Goal: Information Seeking & Learning: Learn about a topic

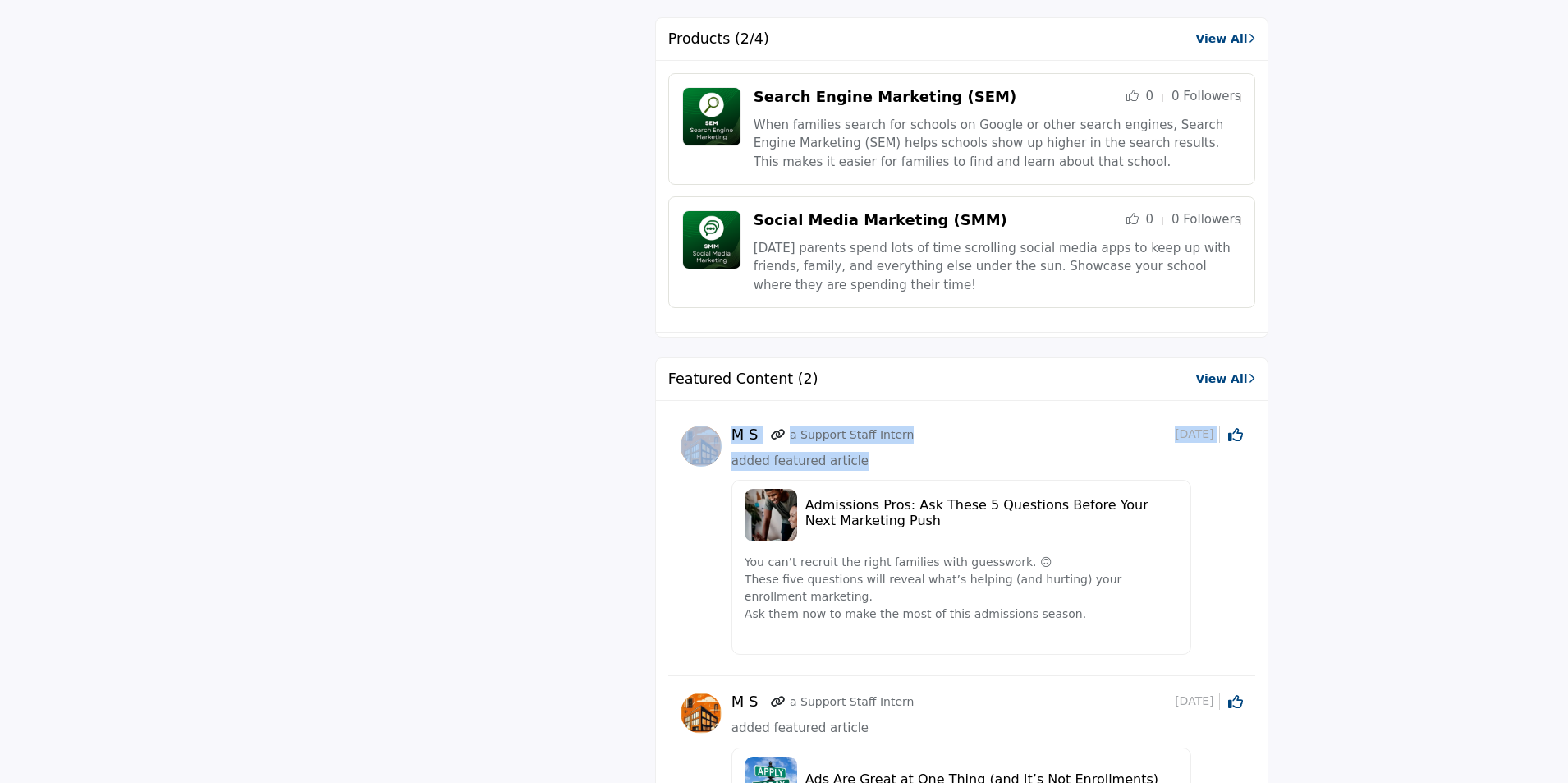
scroll to position [1232, 0]
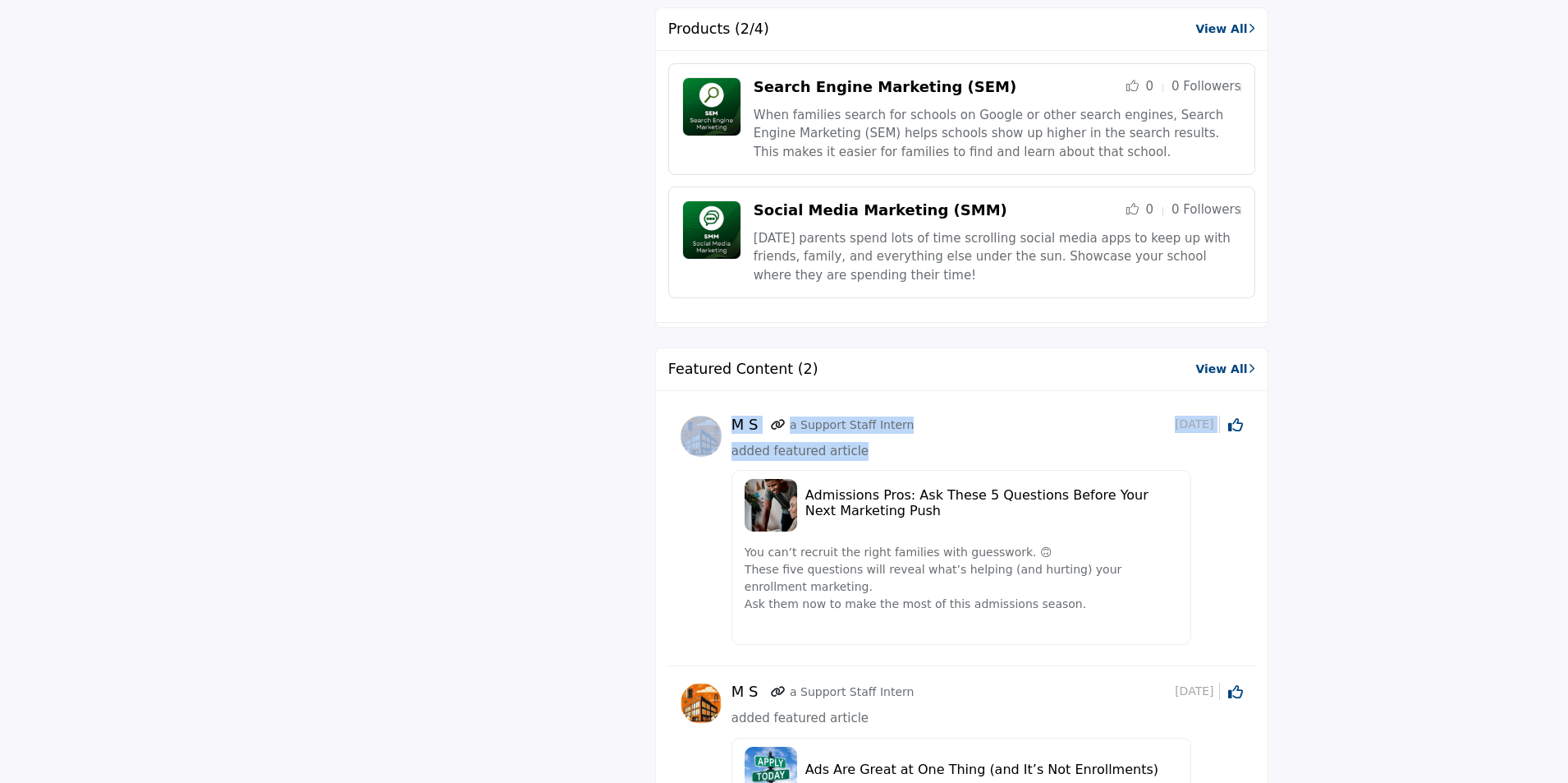
click at [528, 489] on div "6 Likes 5 Followers" at bounding box center [784, 501] width 967 height 2562
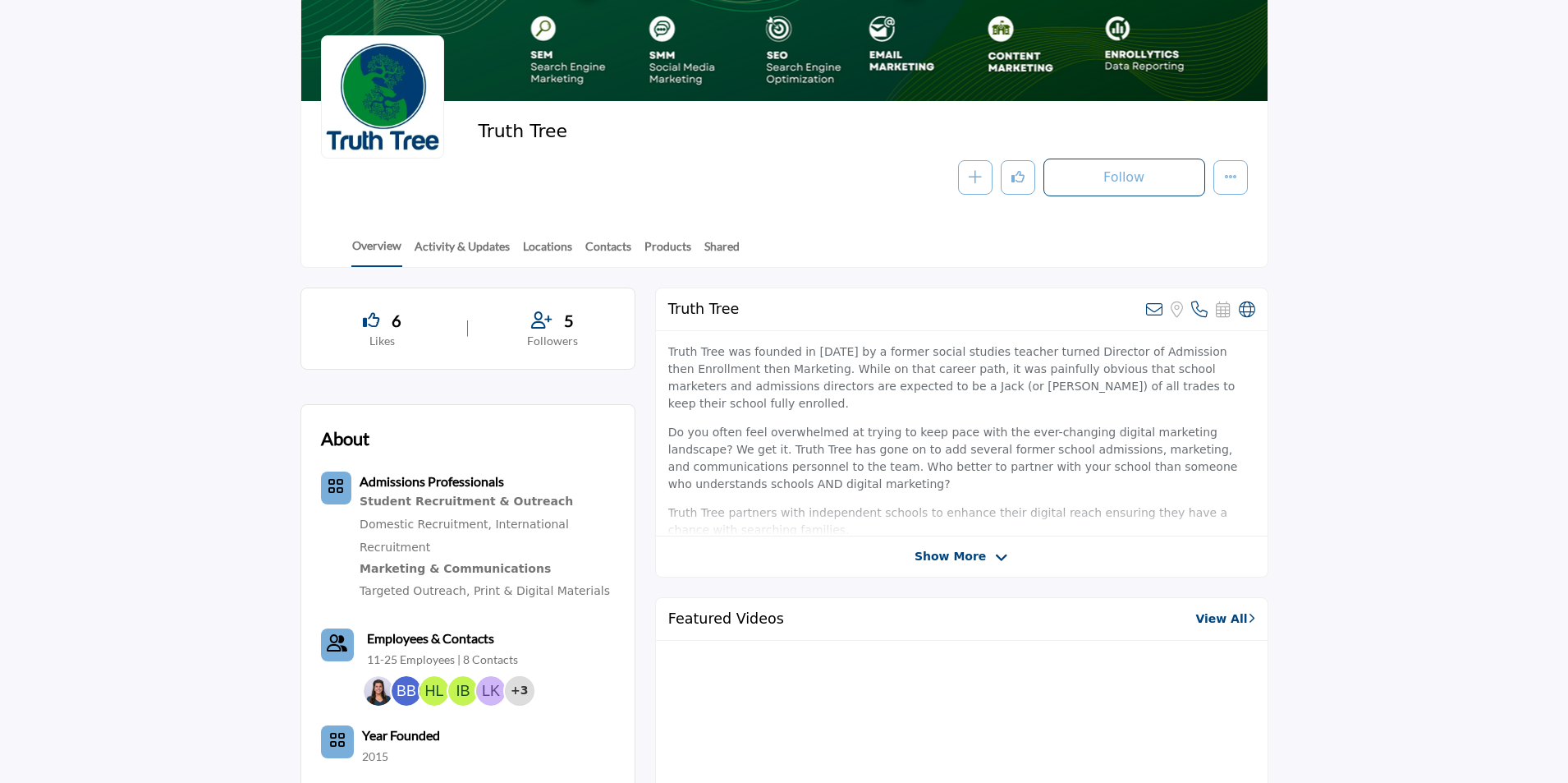
scroll to position [0, 0]
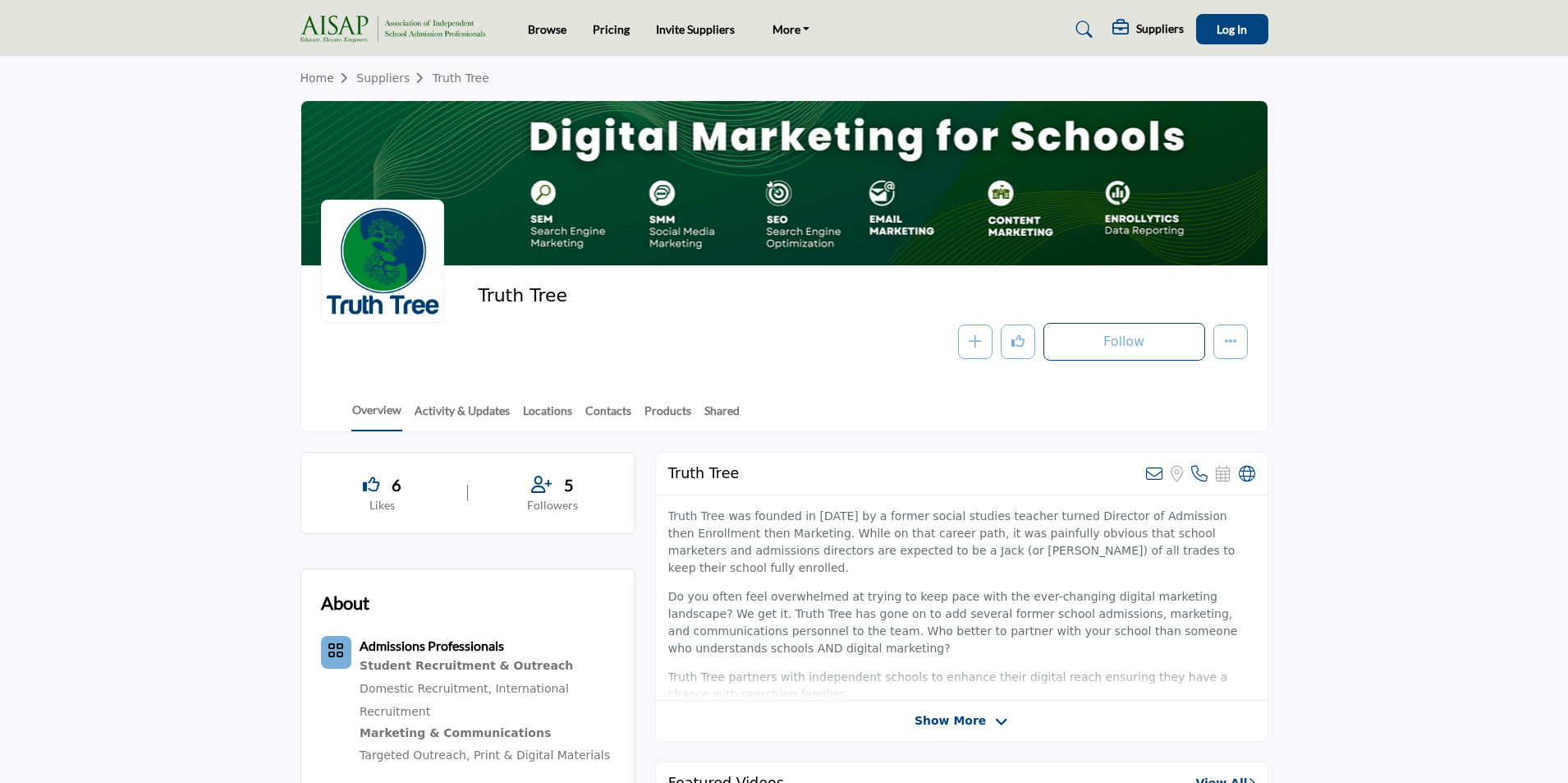
click at [351, 28] on img at bounding box center [397, 29] width 193 height 27
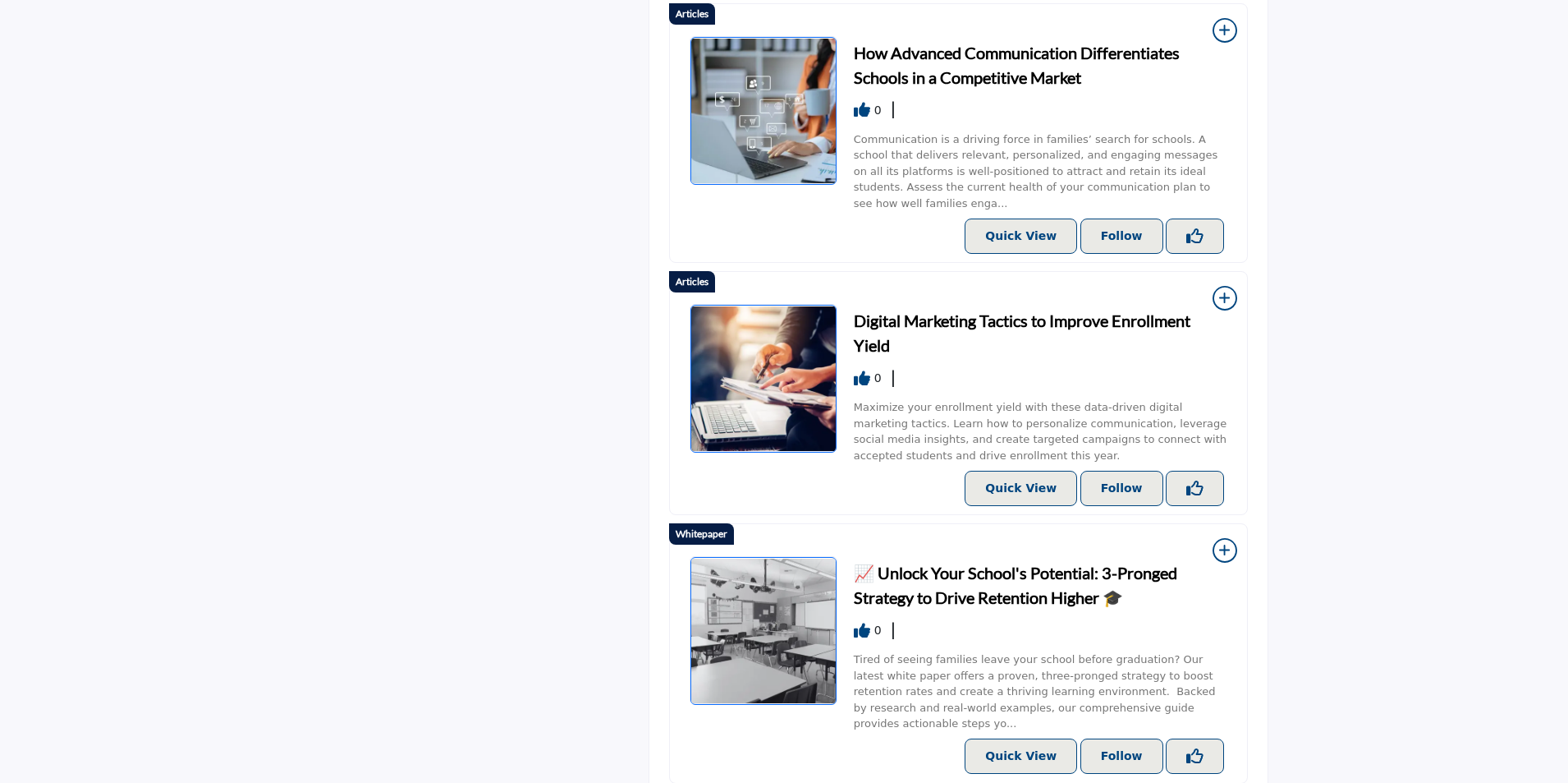
scroll to position [1470, 0]
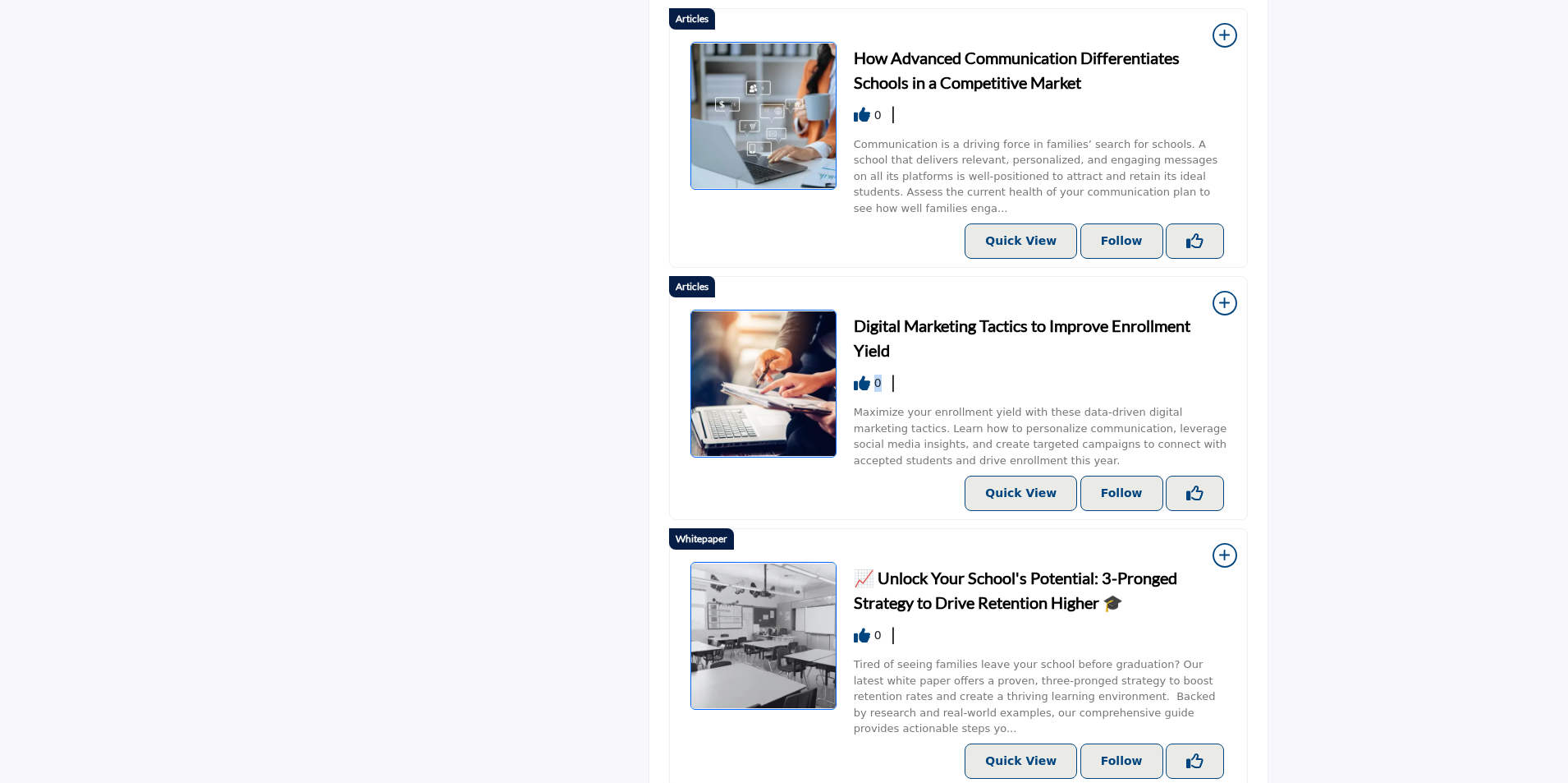
drag, startPoint x: 887, startPoint y: 324, endPoint x: 862, endPoint y: 323, distance: 25.0
click at [862, 375] on div "0" at bounding box center [1040, 384] width 374 height 18
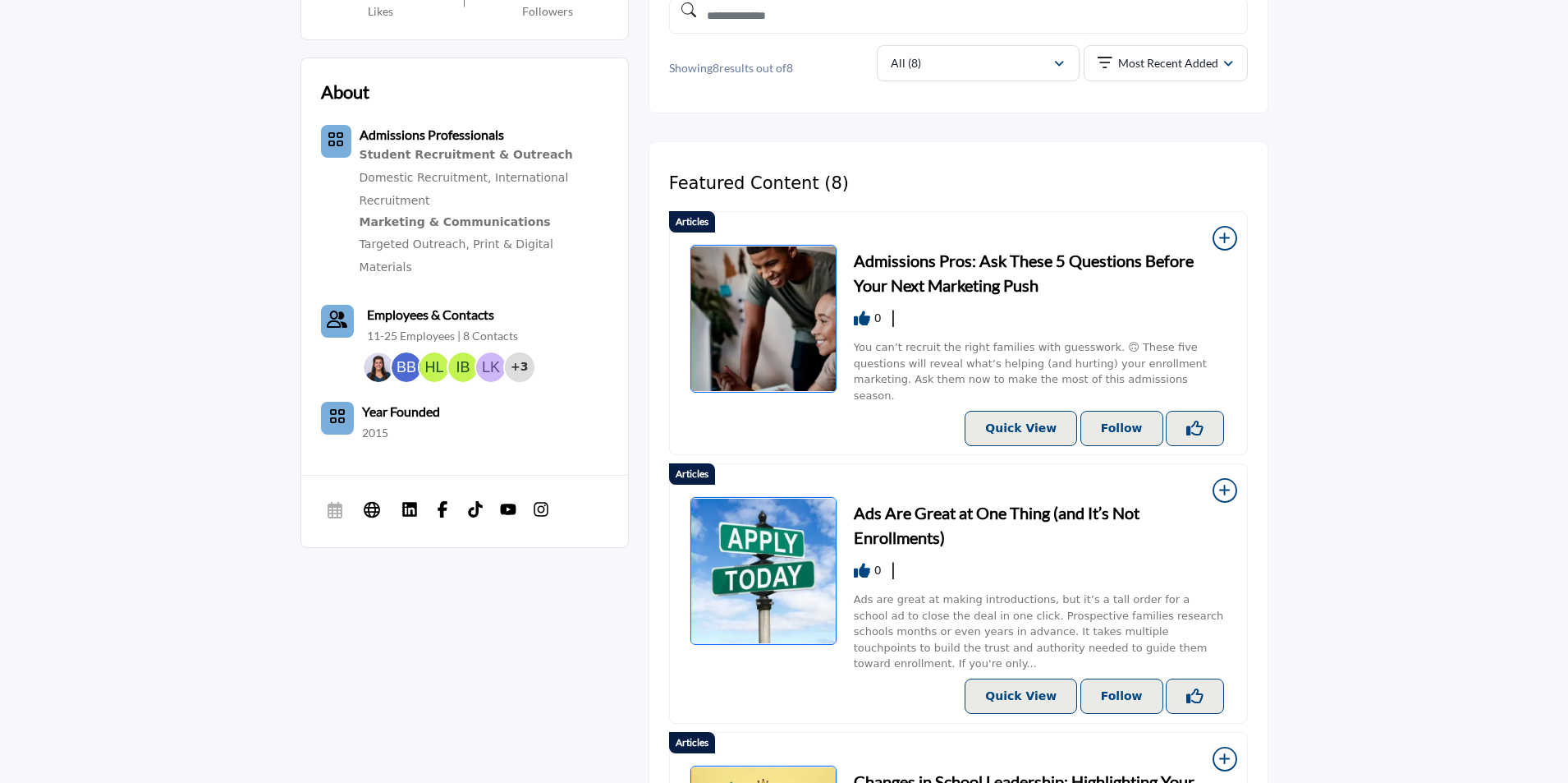
scroll to position [155, 0]
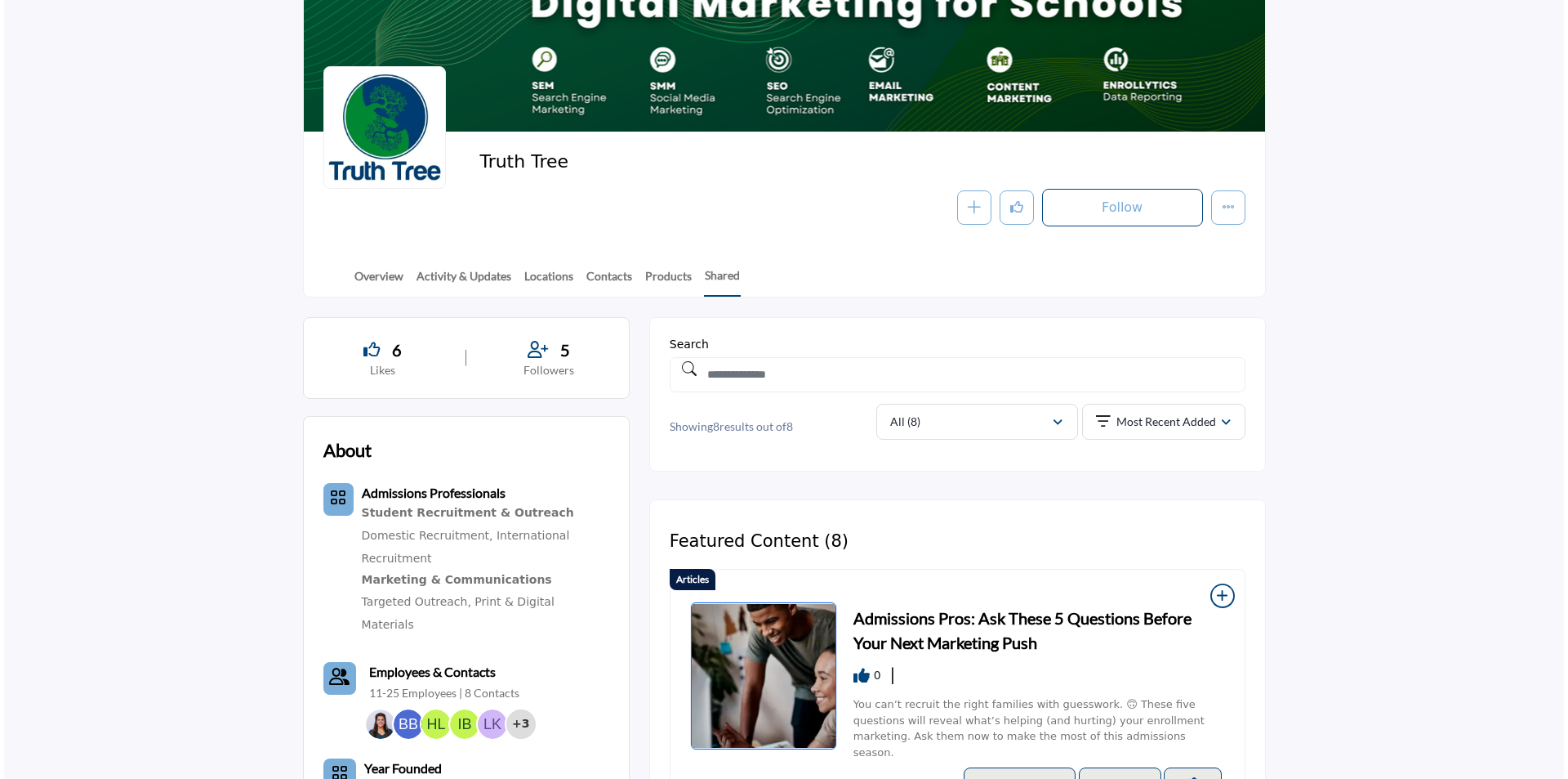
scroll to position [164, 0]
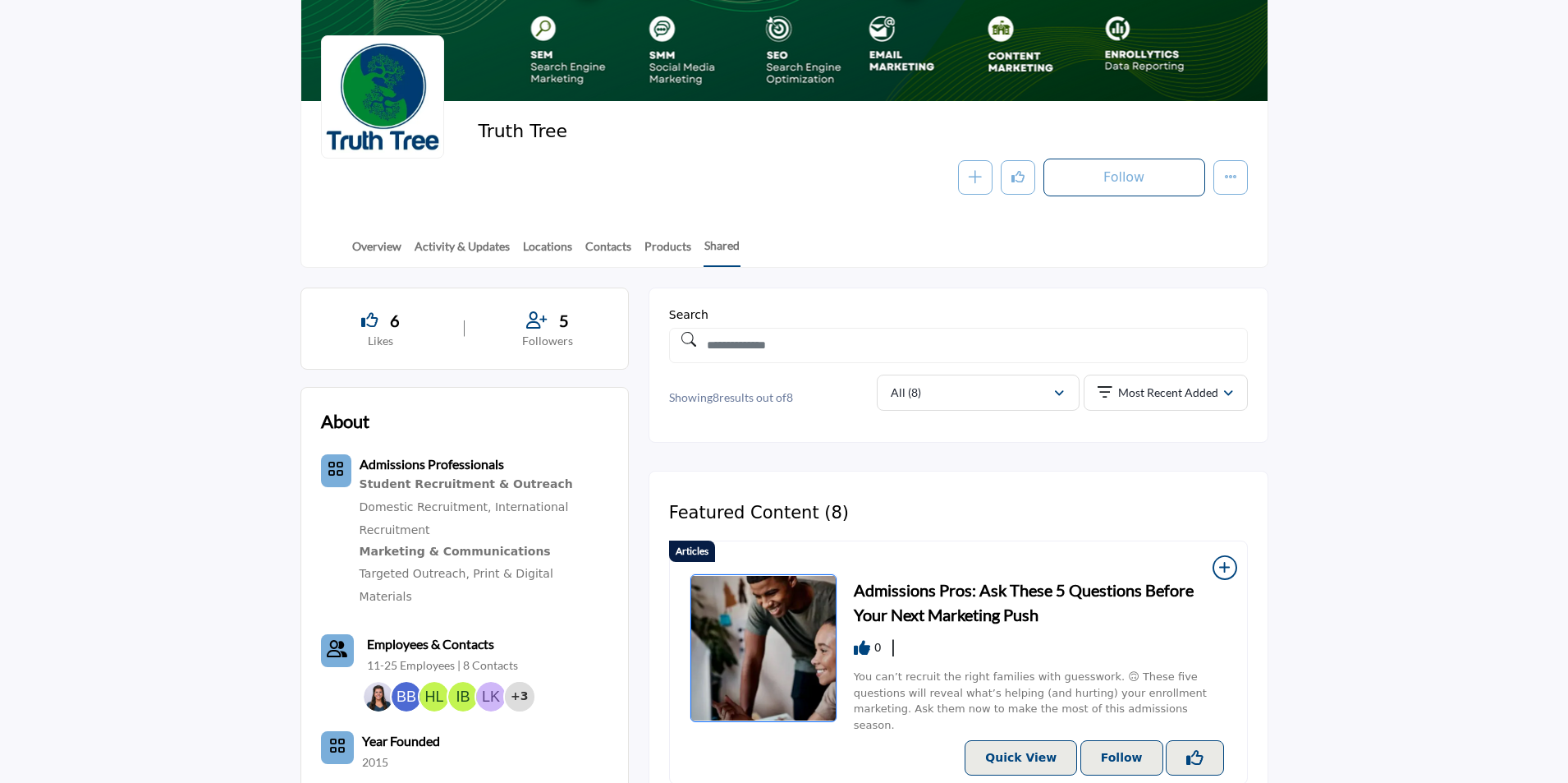
click at [396, 682] on img at bounding box center [406, 696] width 29 height 29
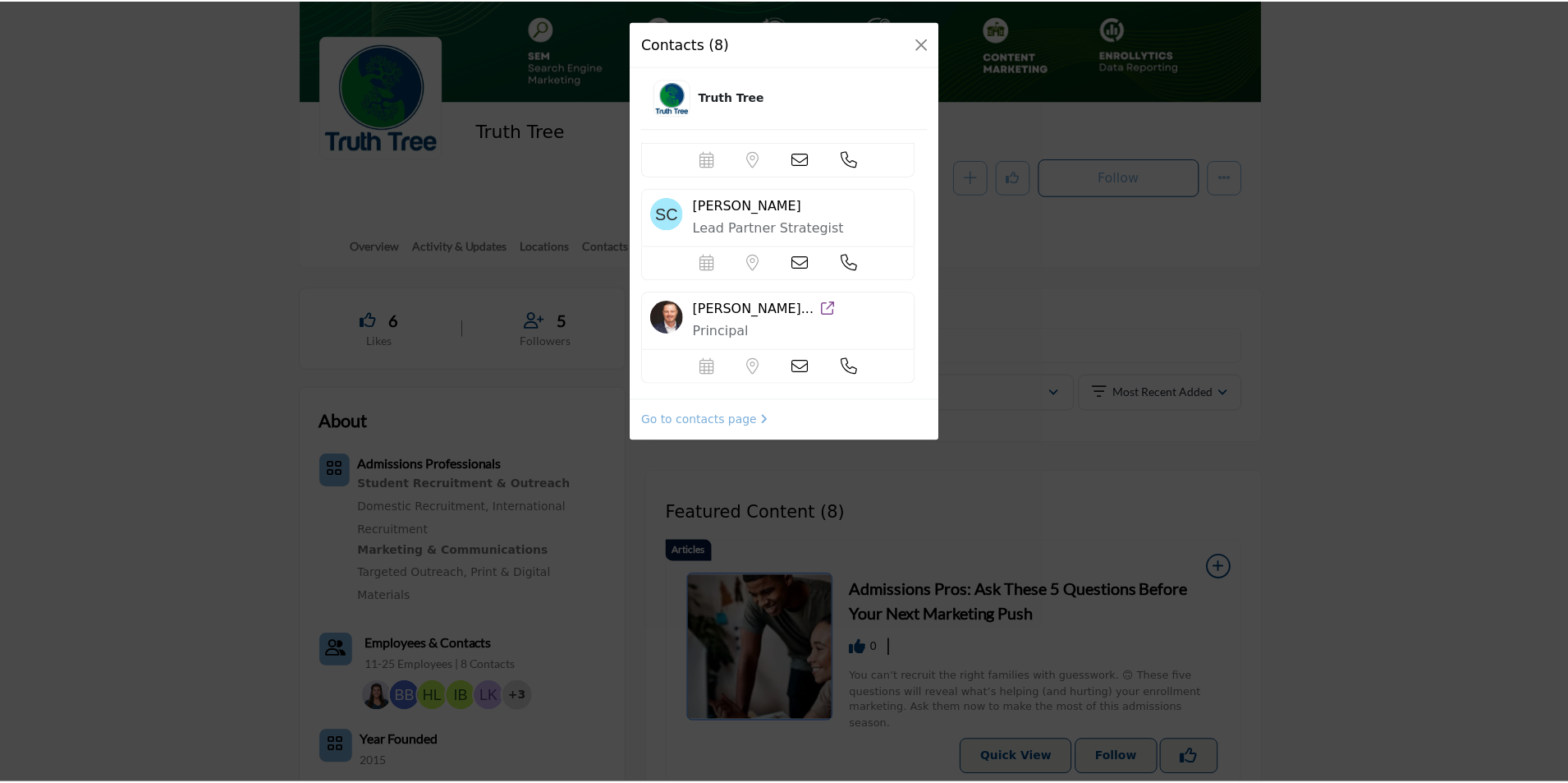
scroll to position [622, 0]
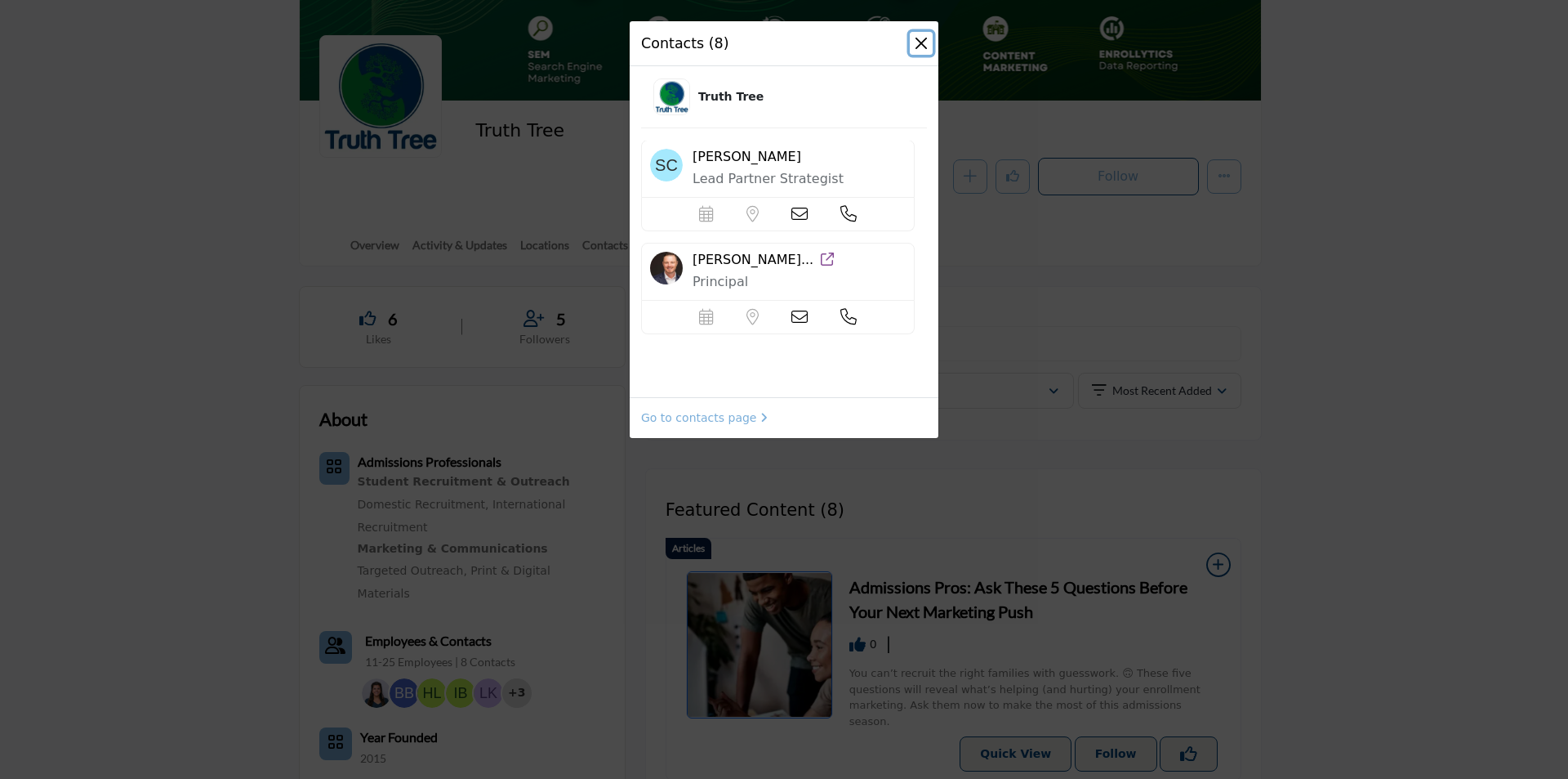
click at [922, 49] on button "Close" at bounding box center [922, 44] width 23 height 23
